Goal: Subscribe to service/newsletter

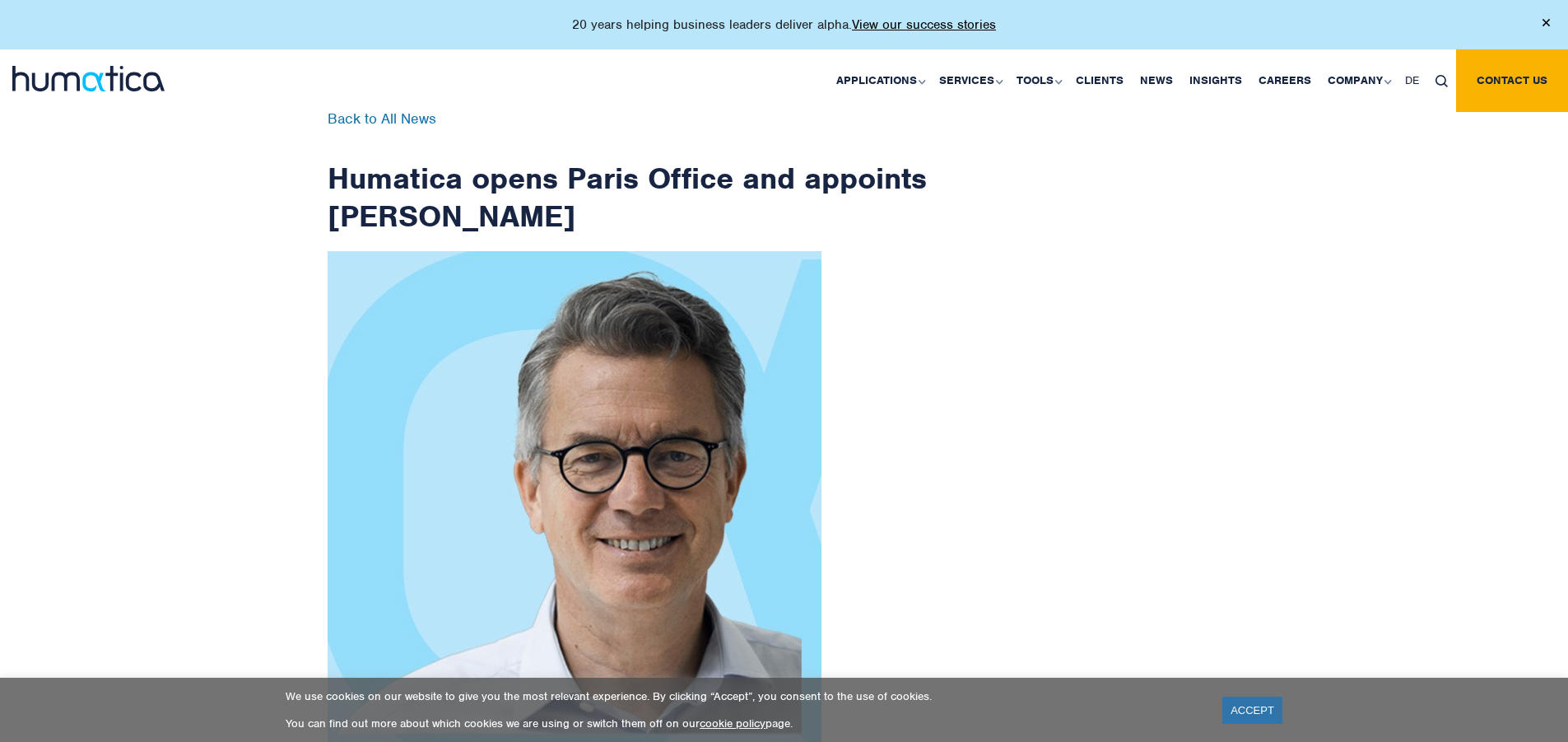
scroll to position [2626, 0]
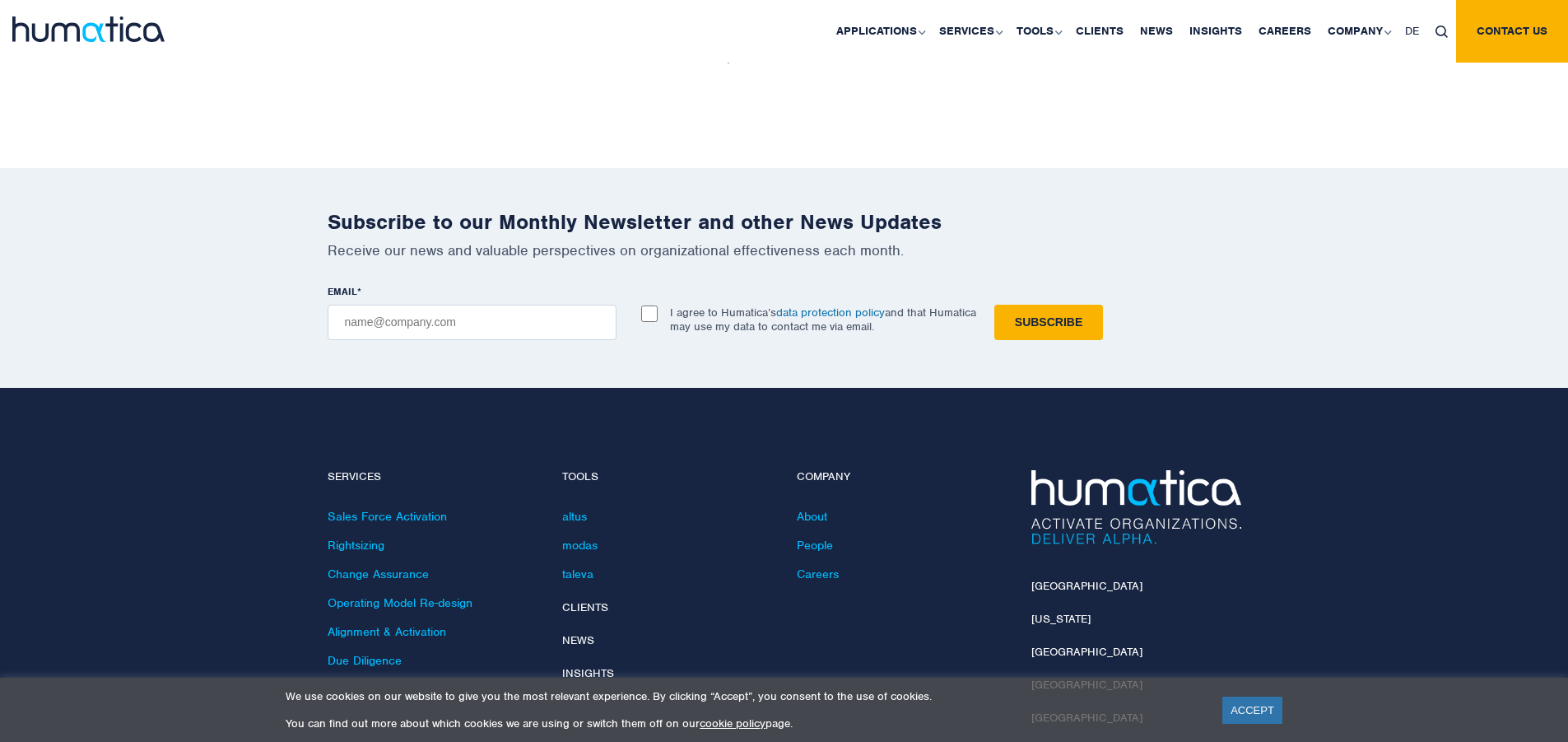
checkbox input "true"
type input "[EMAIL_ADDRESS][DOMAIN_NAME]"
click at [994, 305] on input "Subscribe" at bounding box center [1048, 322] width 108 height 35
